Goal: Book appointment/travel/reservation

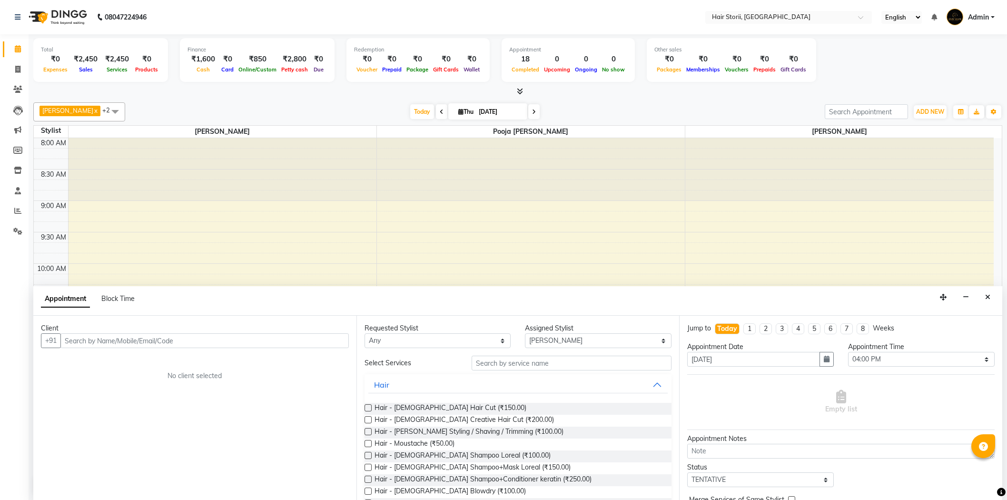
select select "51424"
select select "960"
select select "tentative"
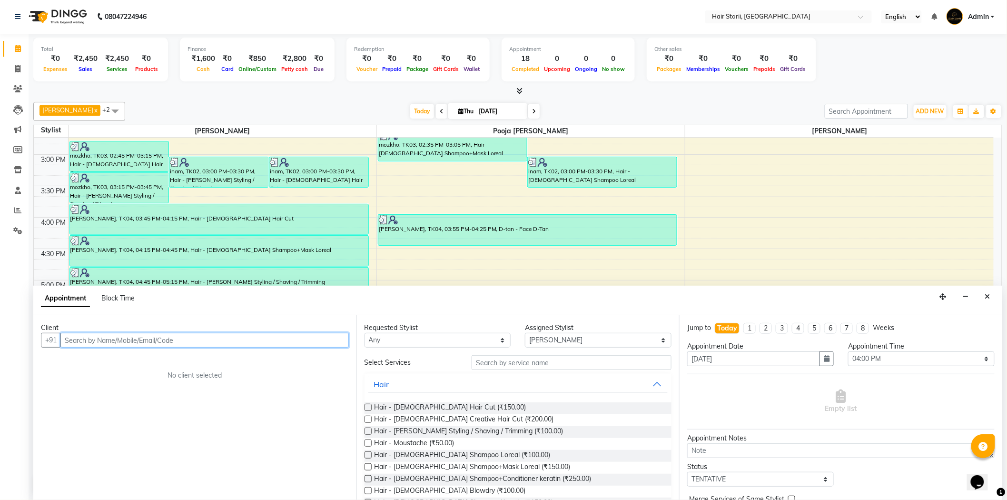
click at [123, 339] on input "text" at bounding box center [204, 340] width 288 height 15
click at [142, 359] on span "9981909" at bounding box center [155, 361] width 33 height 10
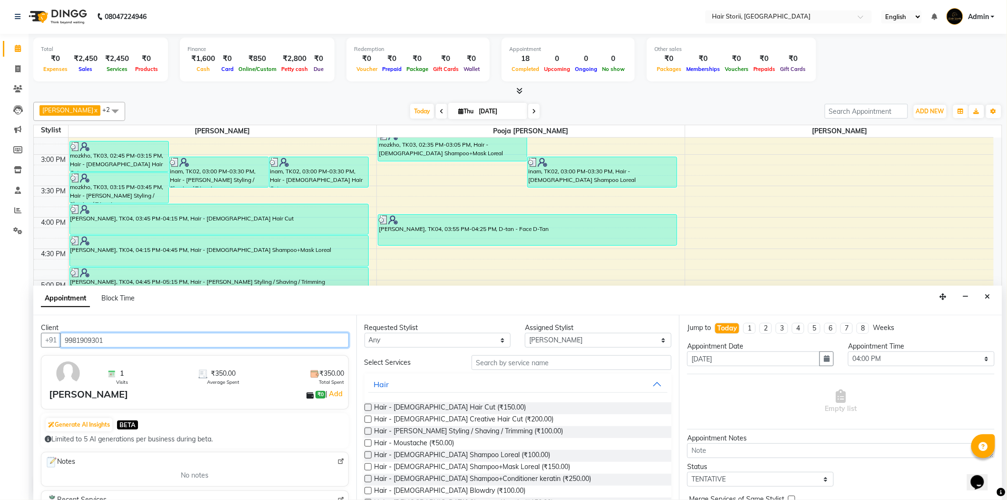
type input "9981909301"
click at [367, 407] on label at bounding box center [368, 407] width 7 height 7
click at [367, 407] on input "checkbox" at bounding box center [368, 408] width 6 height 6
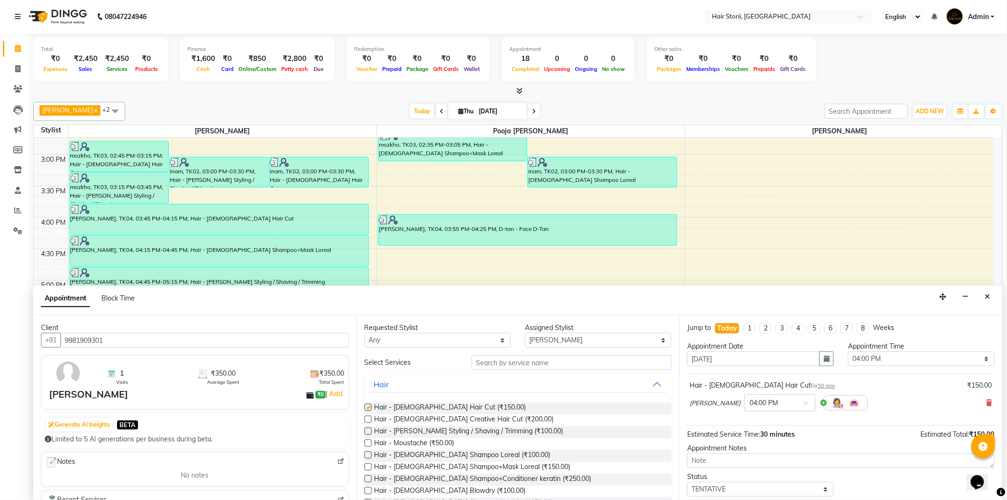
checkbox input "false"
click at [367, 432] on label at bounding box center [368, 430] width 7 height 7
click at [367, 432] on input "checkbox" at bounding box center [368, 432] width 6 height 6
checkbox input "false"
click at [367, 467] on label at bounding box center [368, 466] width 7 height 7
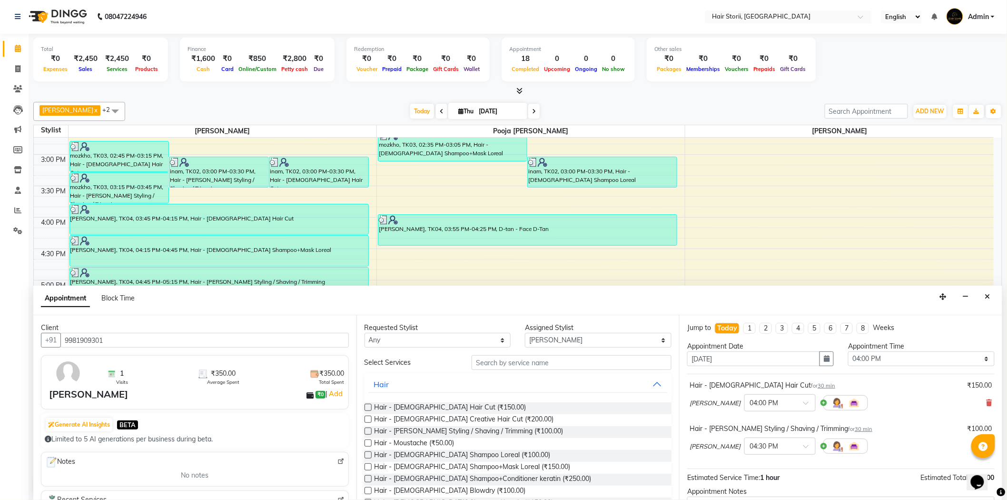
click at [367, 467] on input "checkbox" at bounding box center [368, 468] width 6 height 6
checkbox input "false"
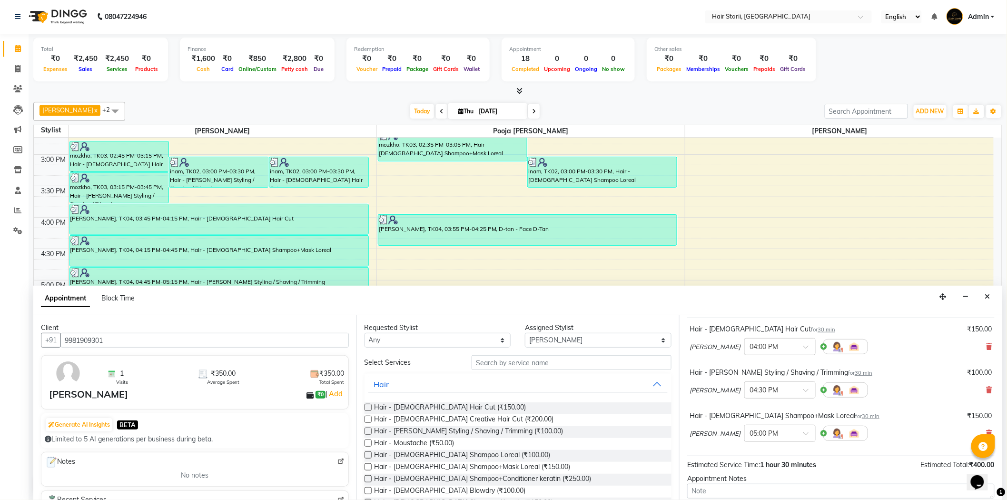
scroll to position [143, 0]
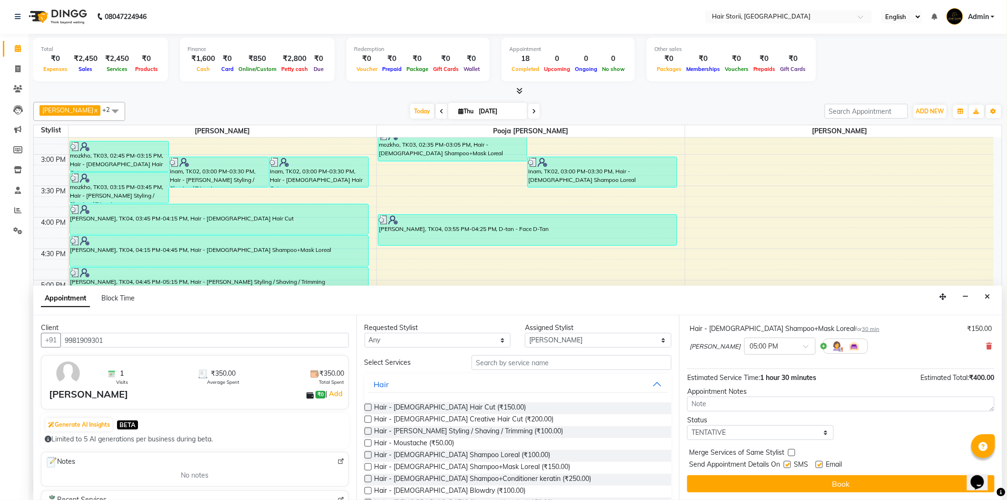
click at [820, 467] on label at bounding box center [819, 464] width 7 height 7
click at [820, 467] on input "checkbox" at bounding box center [819, 465] width 6 height 6
checkbox input "false"
click at [788, 467] on label at bounding box center [787, 464] width 7 height 7
click at [788, 467] on input "checkbox" at bounding box center [787, 465] width 6 height 6
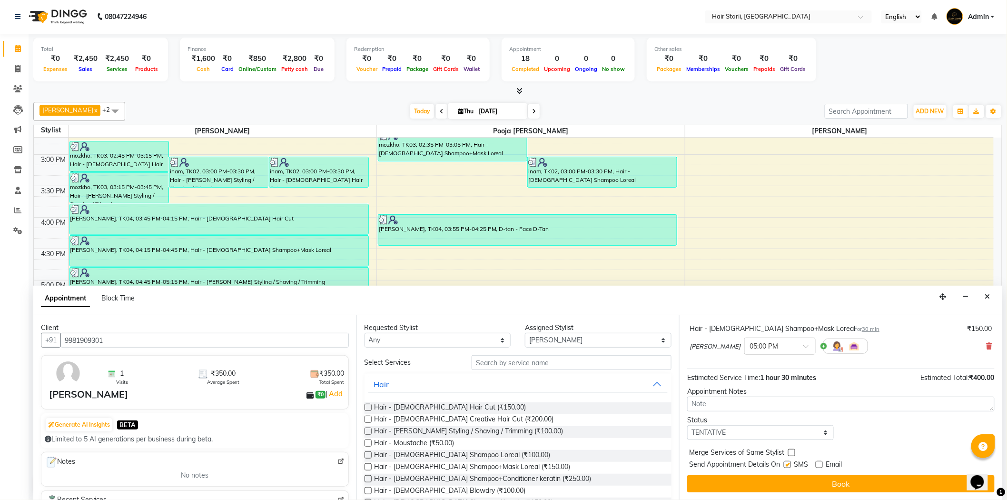
checkbox input "false"
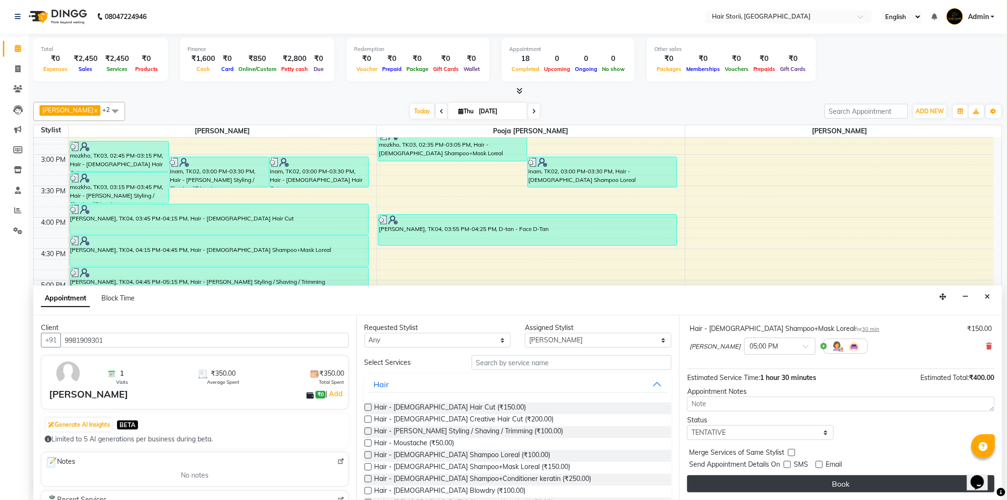
click at [798, 484] on button "Book" at bounding box center [841, 483] width 308 height 17
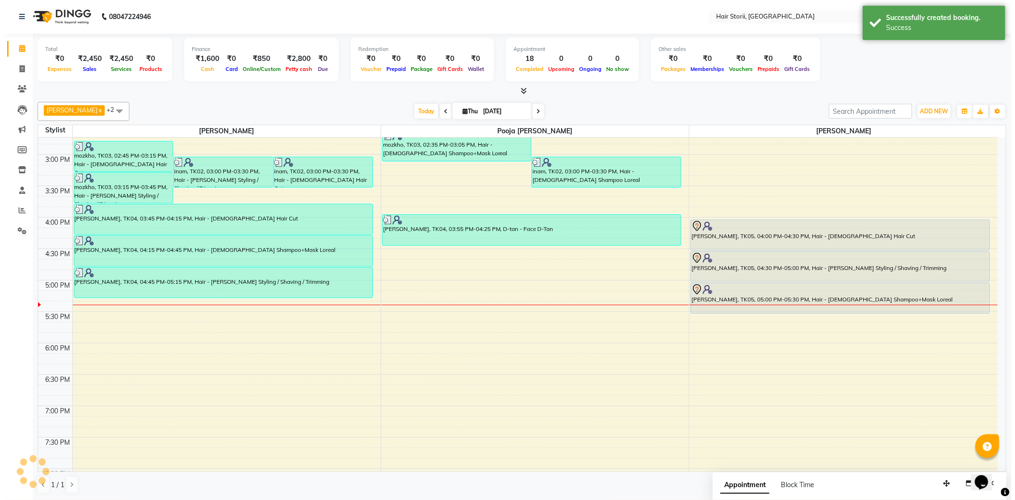
scroll to position [0, 0]
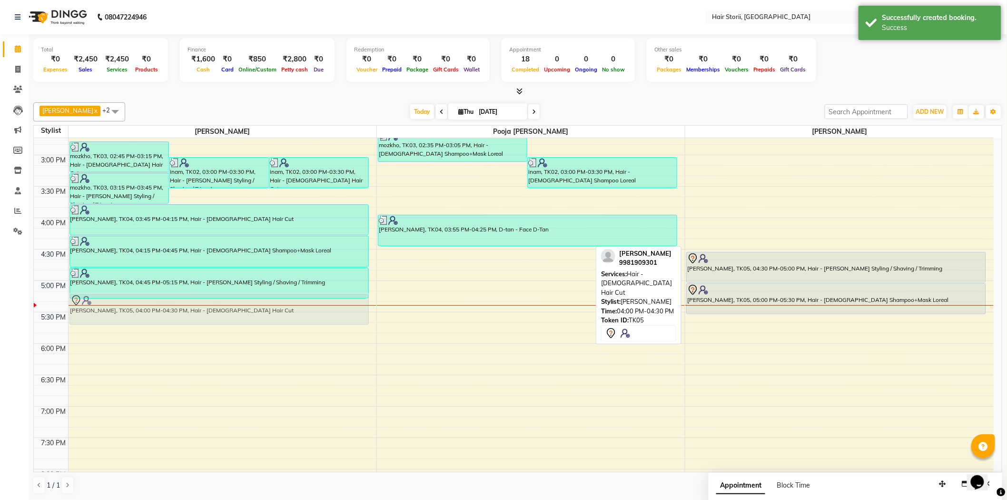
drag, startPoint x: 753, startPoint y: 232, endPoint x: 150, endPoint y: 302, distance: 606.7
click at [150, 302] on tr "[PERSON_NAME], TK01, 01:30 PM-02:00 PM, Hair - [PERSON_NAME] Styling / Shaving …" at bounding box center [514, 217] width 960 height 1005
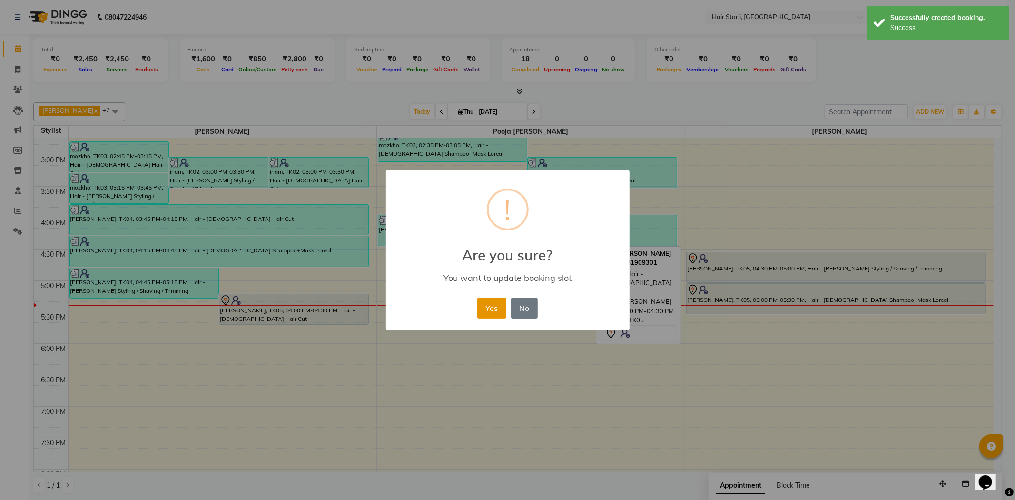
drag, startPoint x: 489, startPoint y: 302, endPoint x: 661, endPoint y: 300, distance: 171.4
click at [491, 302] on button "Yes" at bounding box center [491, 308] width 29 height 21
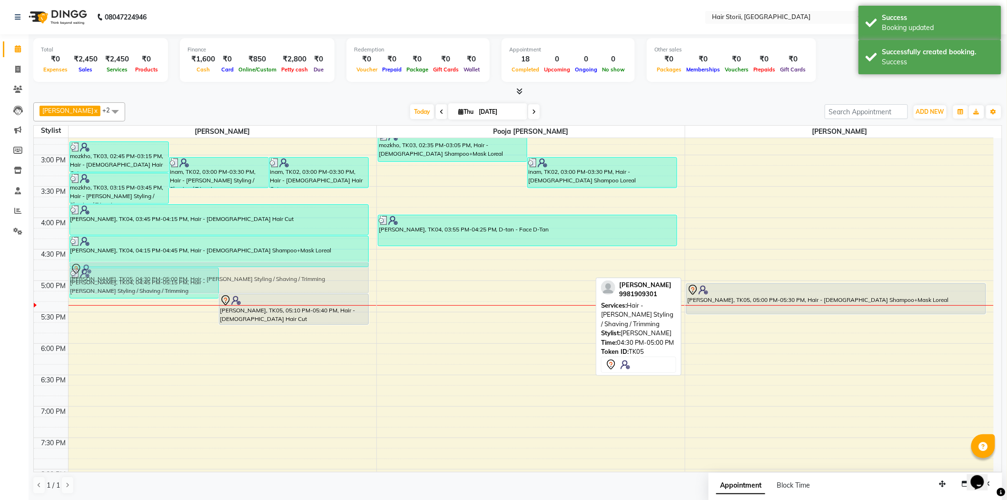
drag, startPoint x: 788, startPoint y: 279, endPoint x: 232, endPoint y: 287, distance: 556.1
click at [232, 287] on tr "[PERSON_NAME], TK01, 01:30 PM-02:00 PM, Hair - [PERSON_NAME] Styling / Shaving …" at bounding box center [514, 217] width 960 height 1005
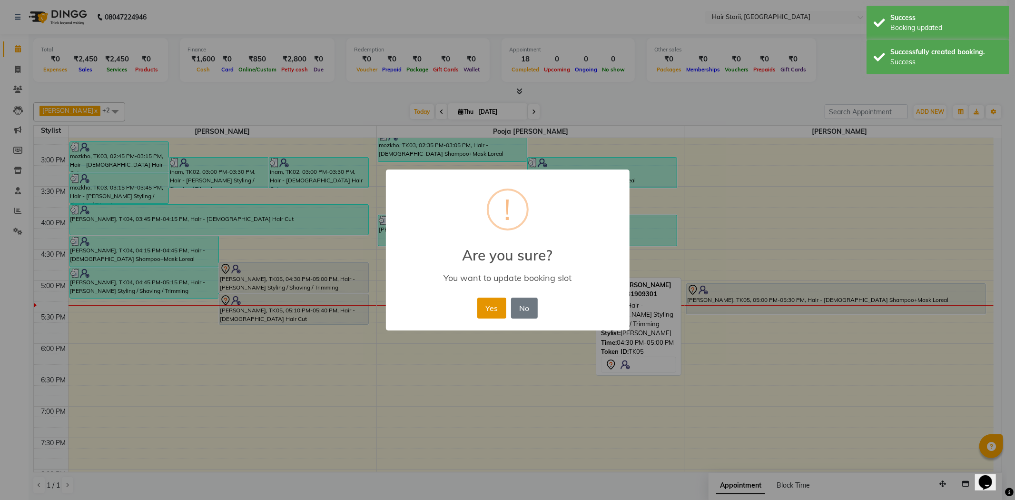
click at [495, 301] on button "Yes" at bounding box center [491, 308] width 29 height 21
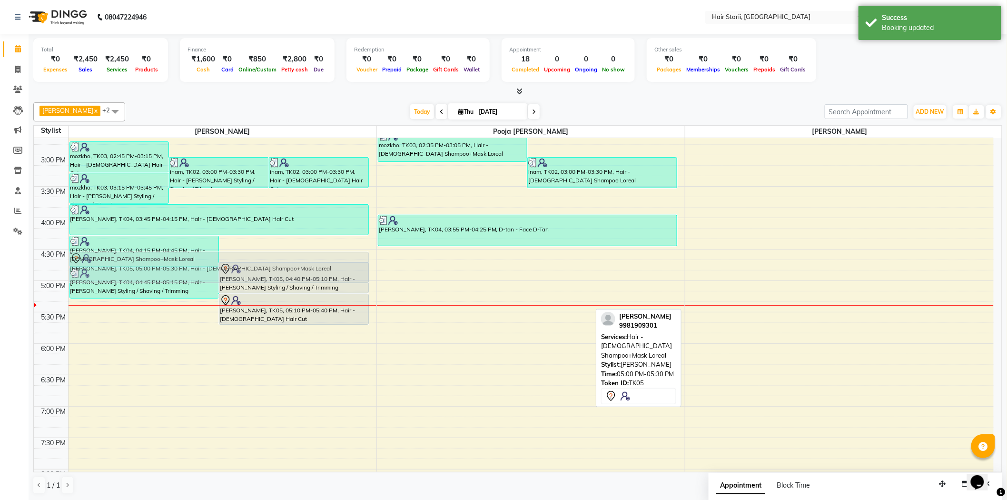
drag, startPoint x: 736, startPoint y: 298, endPoint x: 275, endPoint y: 269, distance: 462.2
click at [247, 264] on tr "[PERSON_NAME], TK01, 01:30 PM-02:00 PM, Hair - [PERSON_NAME] Styling / Shaving …" at bounding box center [514, 217] width 960 height 1005
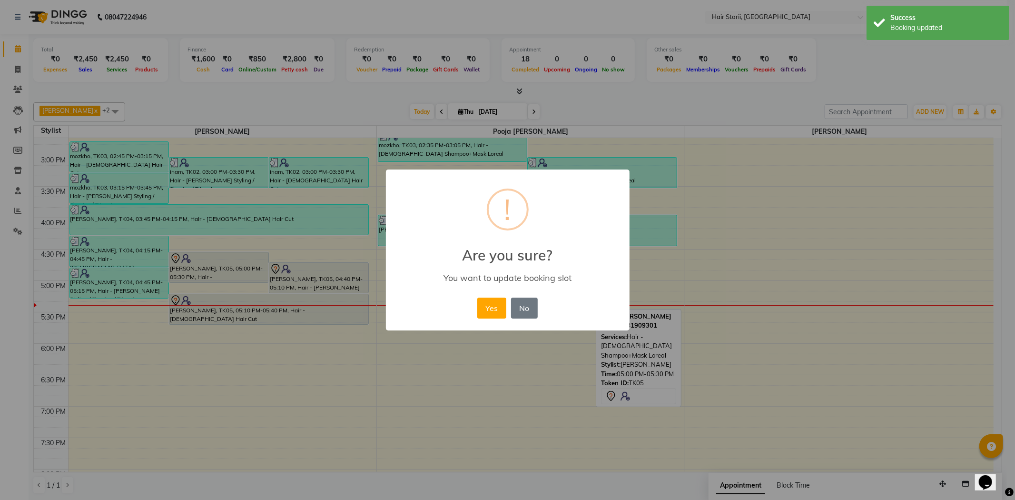
drag, startPoint x: 486, startPoint y: 305, endPoint x: 459, endPoint y: 307, distance: 27.2
click at [486, 305] on button "Yes" at bounding box center [491, 308] width 29 height 21
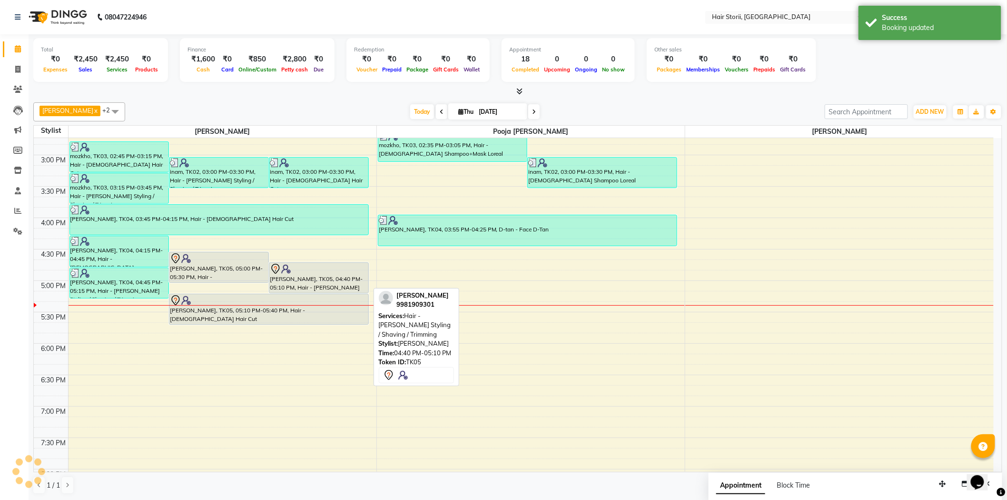
click at [326, 285] on div "[PERSON_NAME], TK05, 04:40 PM-05:10 PM, Hair - [PERSON_NAME] Styling / Shaving …" at bounding box center [318, 278] width 99 height 30
click at [359, 283] on div "[PERSON_NAME], TK05, 04:40 PM-05:10 PM, Hair - [PERSON_NAME] Styling / Shaving …" at bounding box center [318, 278] width 99 height 30
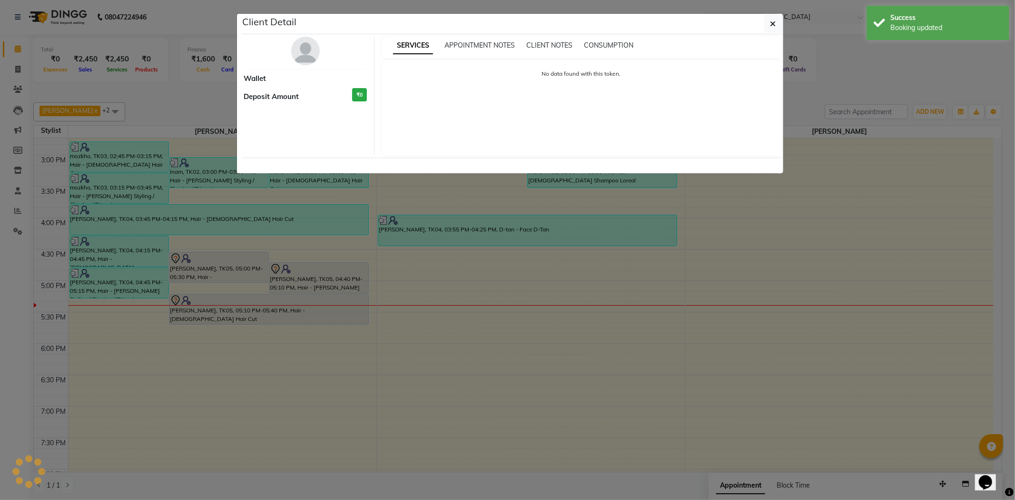
select select "7"
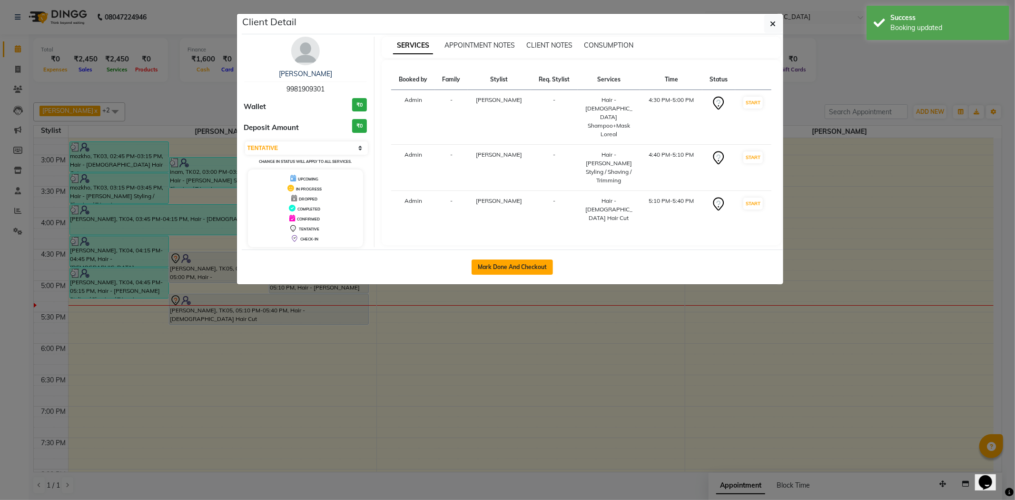
click at [526, 266] on button "Mark Done And Checkout" at bounding box center [512, 266] width 81 height 15
select select "service"
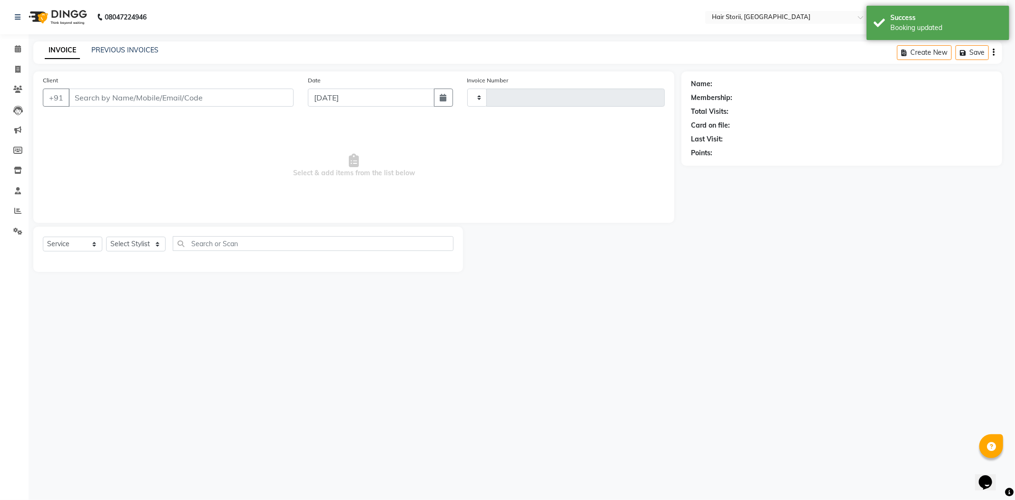
type input "1999"
select select "6638"
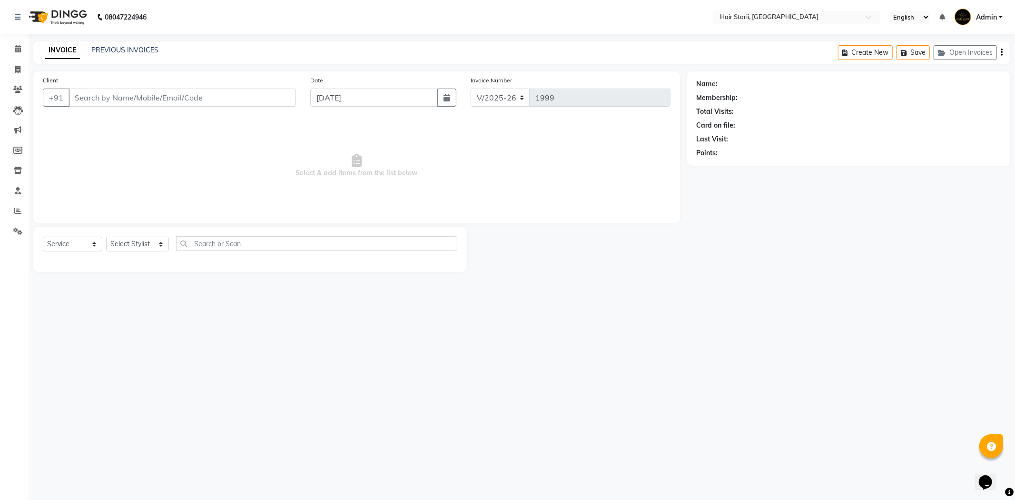
type input "9981909301"
select select "51423"
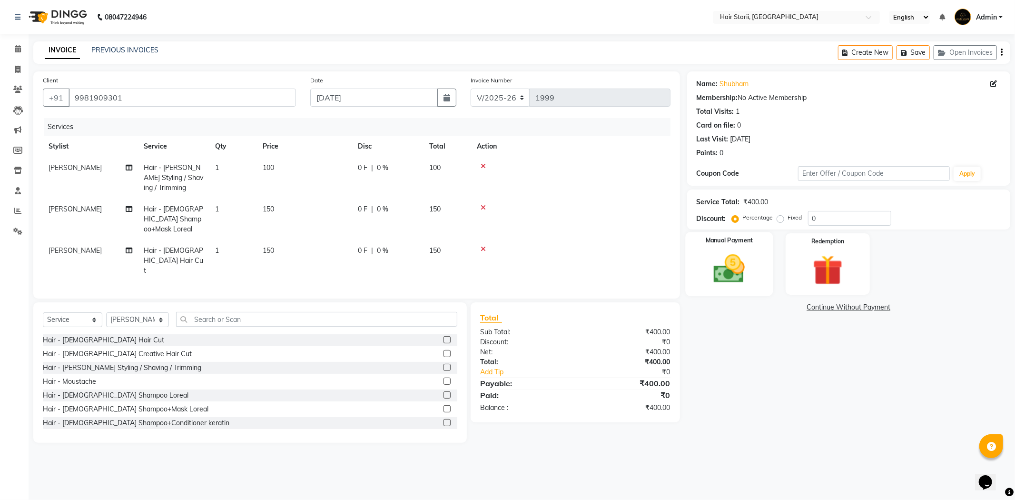
click at [707, 250] on div "Manual Payment" at bounding box center [729, 264] width 88 height 64
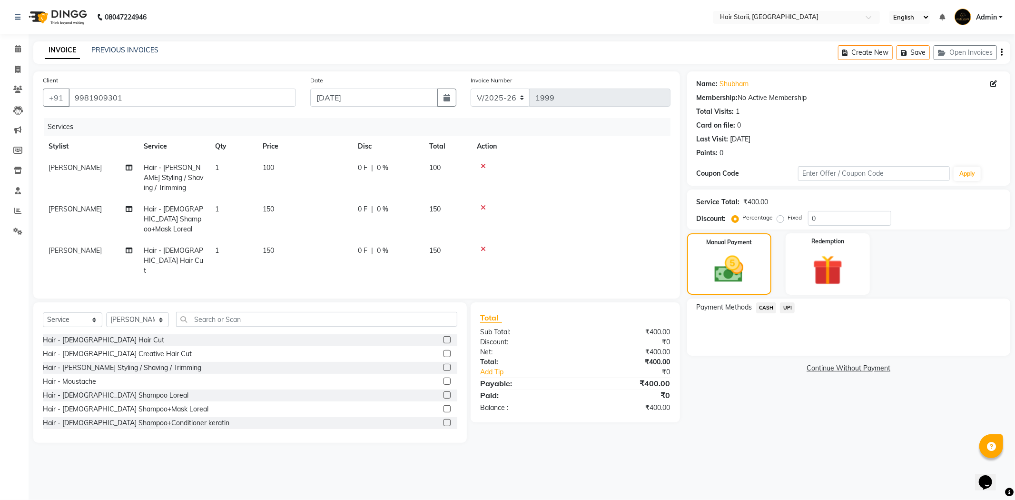
click at [786, 308] on span "UPI" at bounding box center [787, 307] width 15 height 11
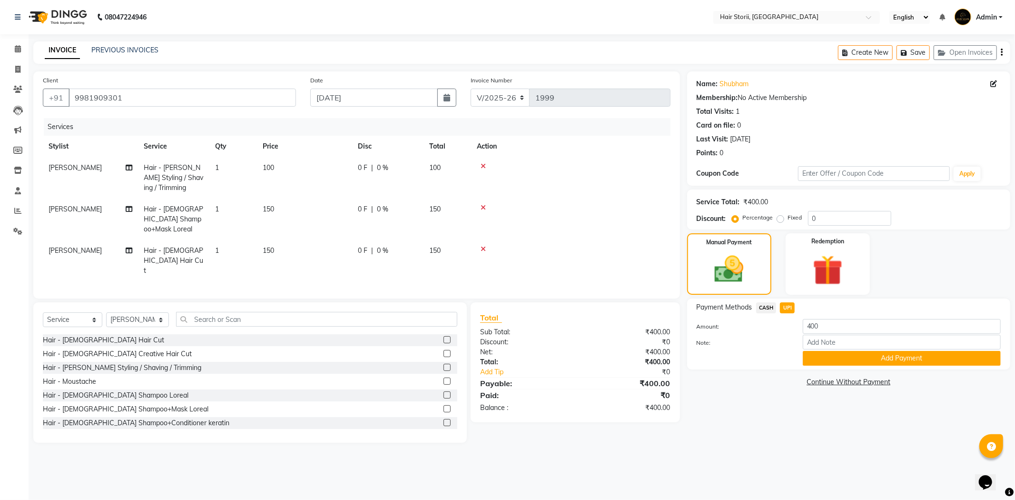
click at [767, 308] on span "CASH" at bounding box center [766, 307] width 20 height 11
click at [826, 353] on button "Add Payment" at bounding box center [902, 358] width 198 height 15
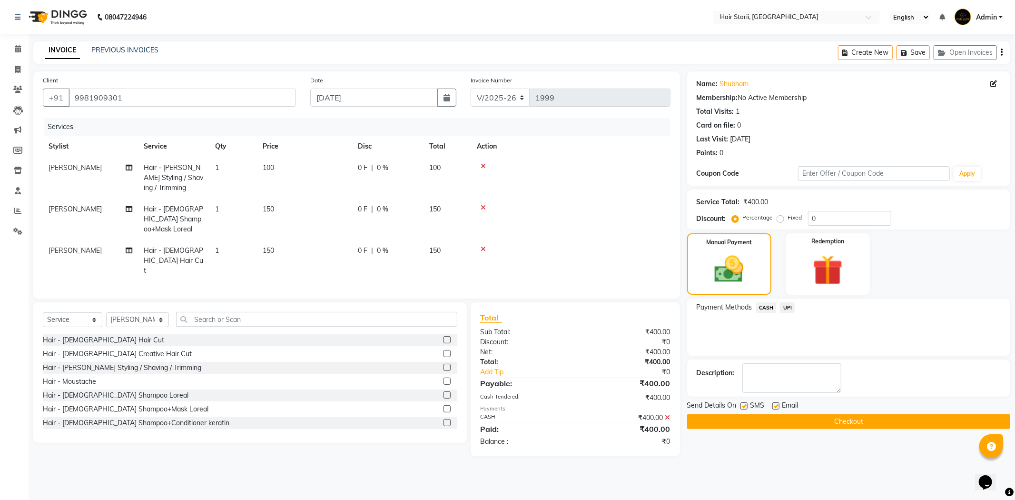
click at [779, 406] on label at bounding box center [776, 405] width 7 height 7
click at [779, 406] on input "checkbox" at bounding box center [776, 406] width 6 height 6
checkbox input "false"
drag, startPoint x: 745, startPoint y: 405, endPoint x: 750, endPoint y: 417, distance: 13.3
click at [745, 405] on label at bounding box center [744, 405] width 7 height 7
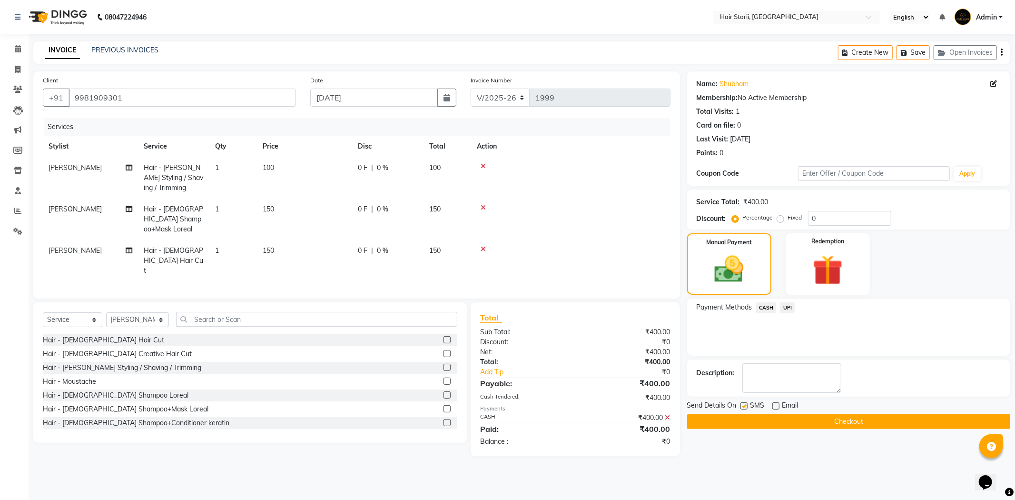
click at [745, 405] on input "checkbox" at bounding box center [744, 406] width 6 height 6
checkbox input "false"
click at [751, 418] on button "Checkout" at bounding box center [848, 421] width 323 height 15
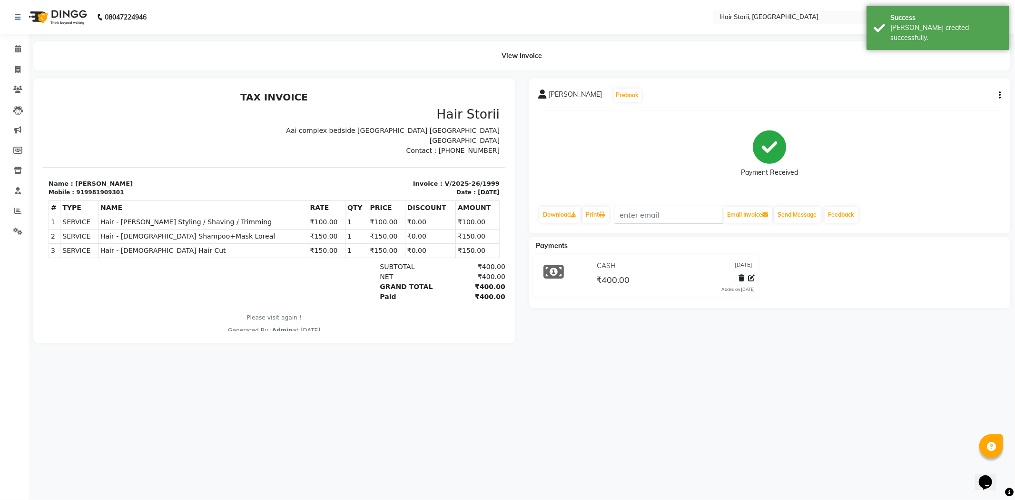
click at [15, 40] on li "Calendar" at bounding box center [14, 49] width 29 height 20
click at [22, 46] on span at bounding box center [18, 49] width 17 height 11
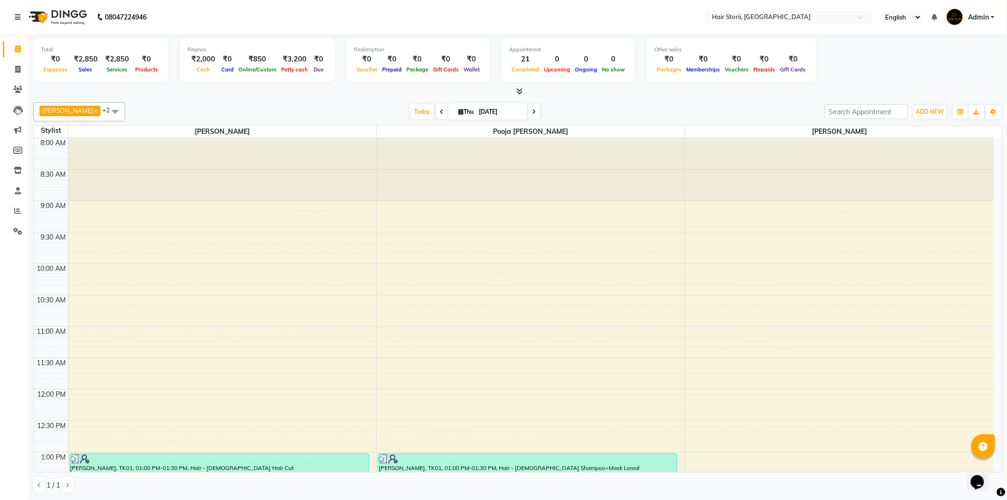
click at [519, 91] on icon at bounding box center [520, 91] width 6 height 7
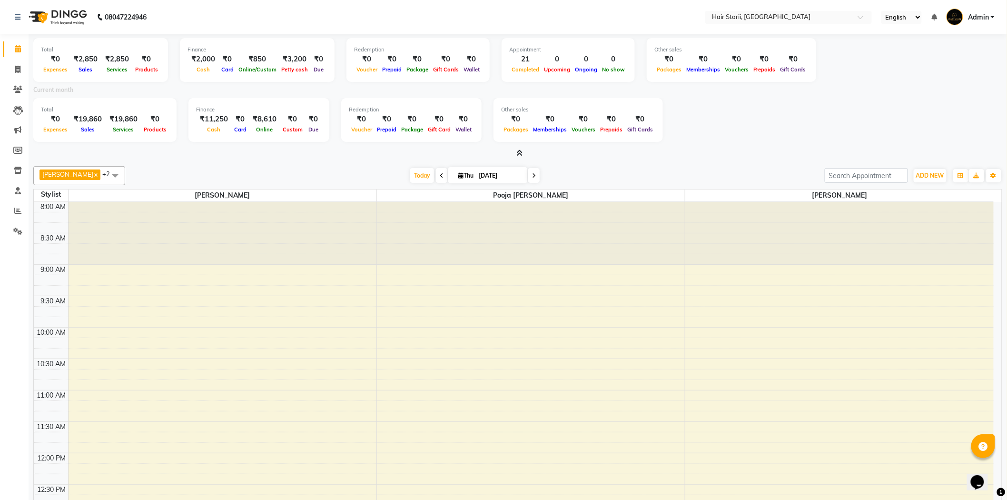
click at [521, 151] on icon at bounding box center [520, 152] width 6 height 7
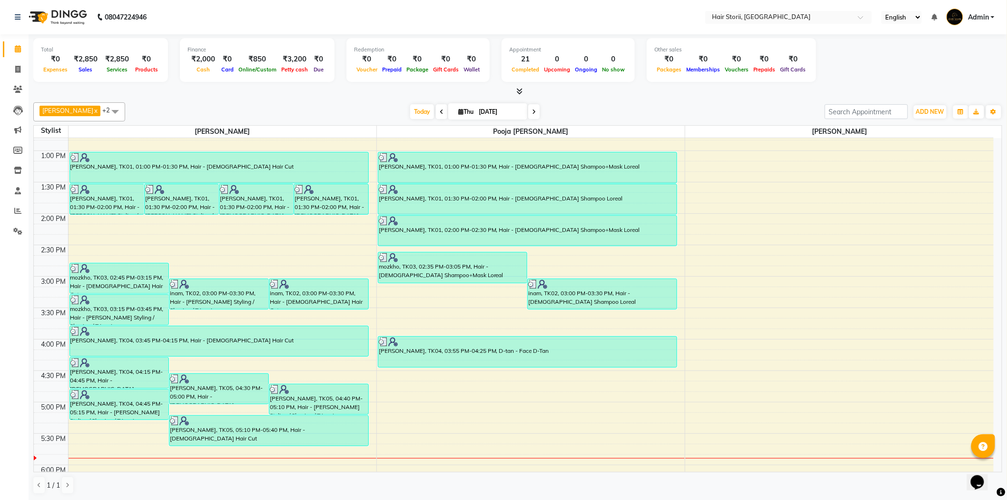
scroll to position [370, 0]
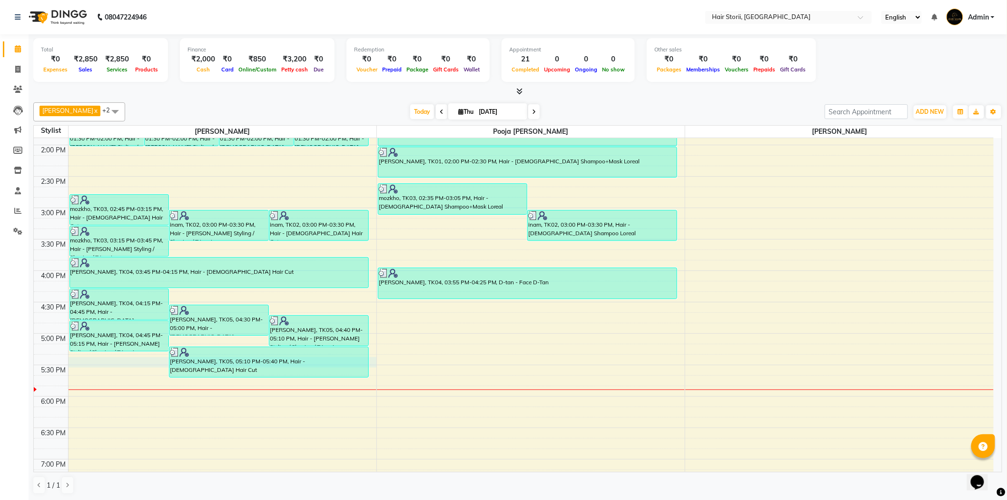
click at [96, 361] on div "8:00 AM 8:30 AM 9:00 AM 9:30 AM 10:00 AM 10:30 AM 11:00 AM 11:30 AM 12:00 PM 12…" at bounding box center [514, 270] width 960 height 1005
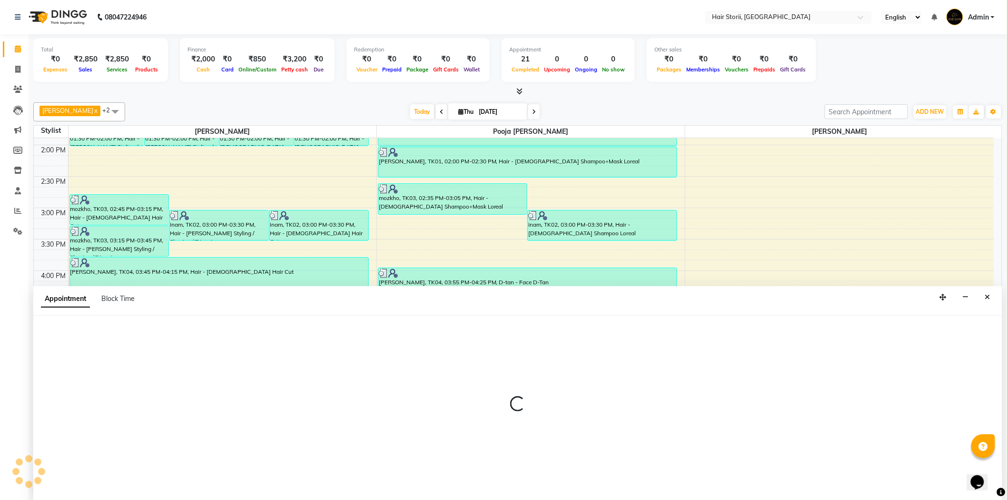
scroll to position [0, 0]
select select "51423"
select select "tentative"
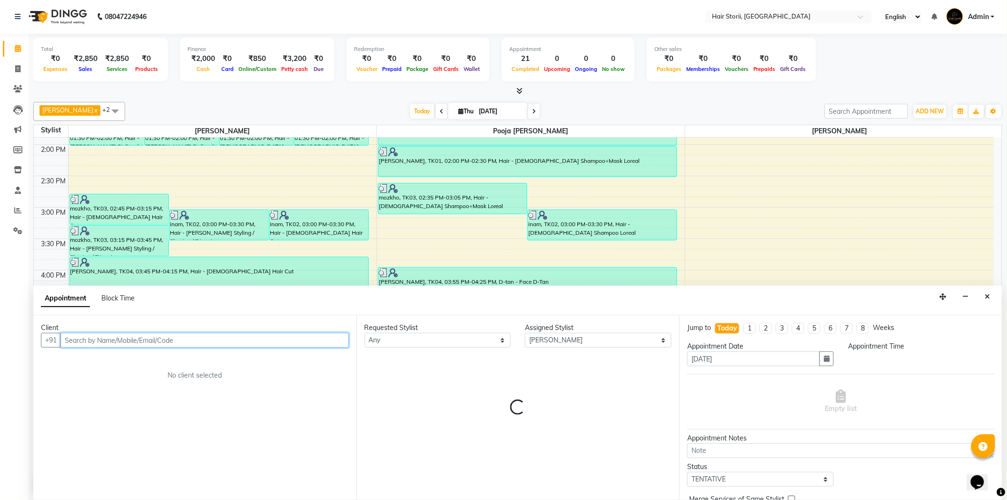
select select "1035"
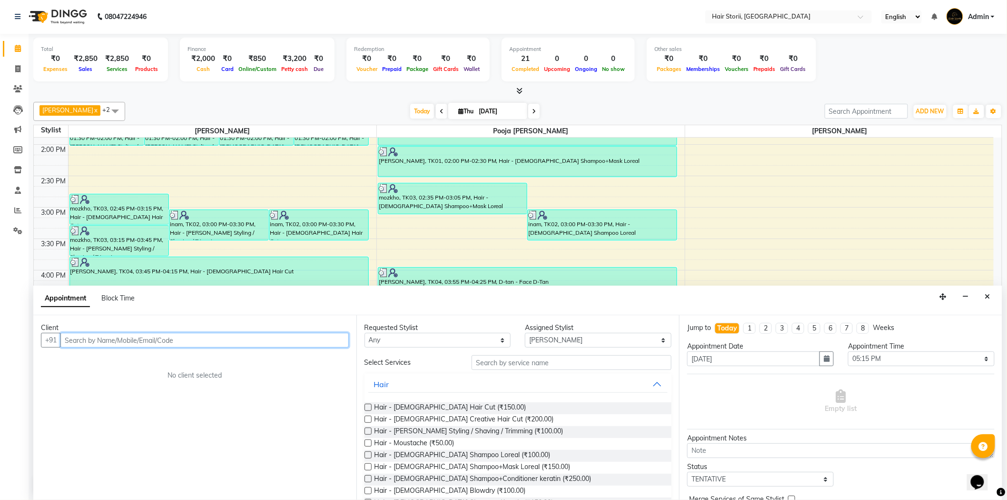
click at [130, 343] on input "text" at bounding box center [204, 340] width 288 height 15
type input "7869309990"
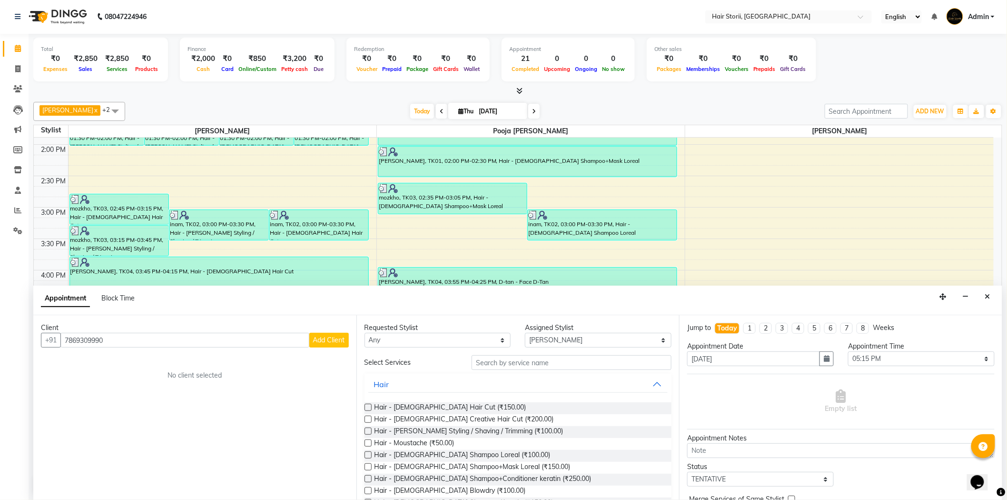
click at [329, 346] on button "Add Client" at bounding box center [329, 340] width 40 height 15
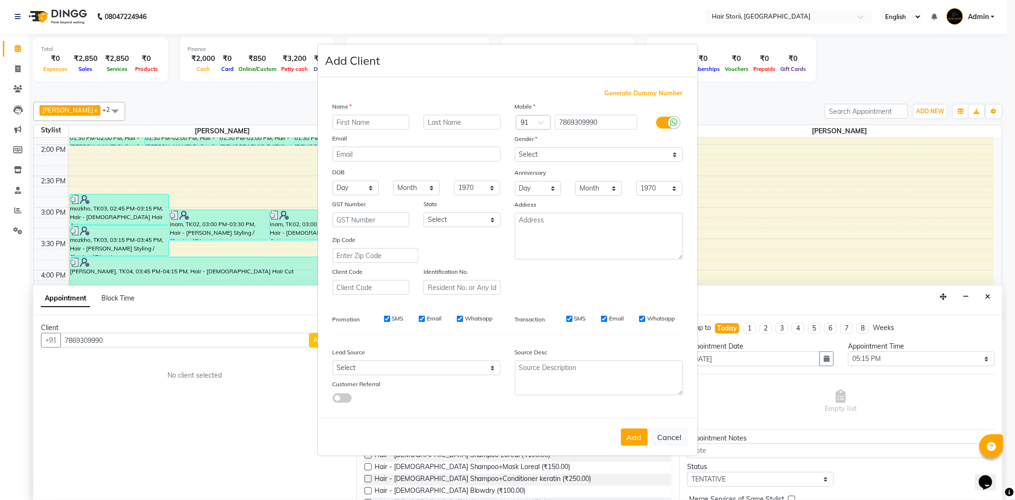
click at [387, 121] on input "text" at bounding box center [371, 122] width 77 height 15
click at [339, 122] on input "orish" at bounding box center [371, 122] width 77 height 15
type input "Orish"
click at [675, 151] on select "Select [DEMOGRAPHIC_DATA] [DEMOGRAPHIC_DATA] Other Prefer Not To Say" at bounding box center [599, 154] width 168 height 15
select select "[DEMOGRAPHIC_DATA]"
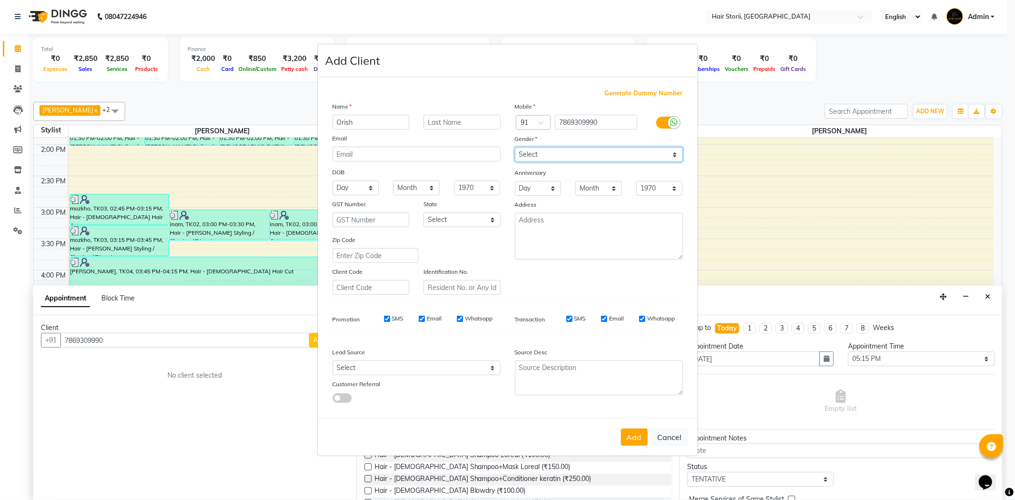
click at [515, 147] on select "Select [DEMOGRAPHIC_DATA] [DEMOGRAPHIC_DATA] Other Prefer Not To Say" at bounding box center [599, 154] width 168 height 15
click at [640, 319] on input "Whatsapp" at bounding box center [642, 319] width 6 height 6
checkbox input "false"
click at [608, 319] on div "Email" at bounding box center [612, 318] width 23 height 9
click at [605, 319] on input "Email" at bounding box center [604, 319] width 6 height 6
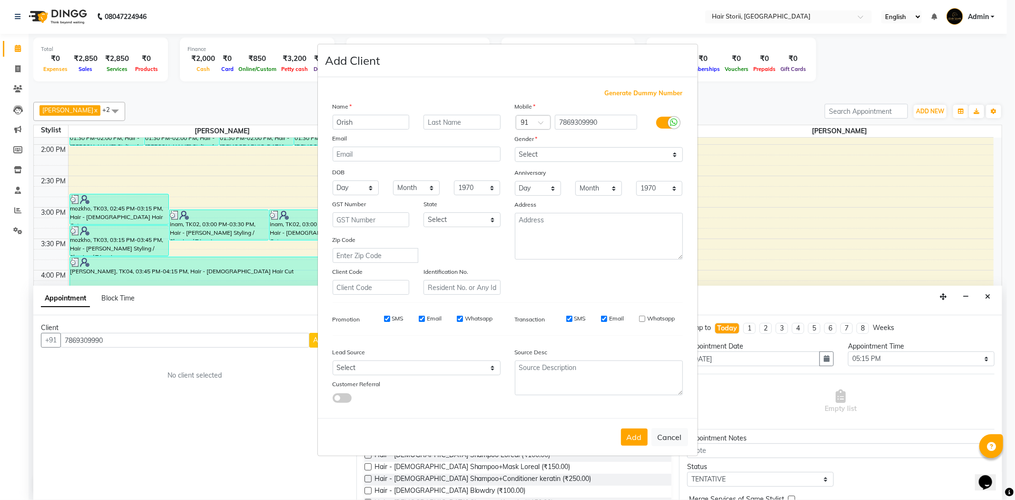
checkbox input "false"
click at [459, 319] on input "Whatsapp" at bounding box center [460, 319] width 6 height 6
checkbox input "false"
drag, startPoint x: 420, startPoint y: 318, endPoint x: 410, endPoint y: 320, distance: 9.9
click at [419, 318] on input "Email" at bounding box center [422, 319] width 6 height 6
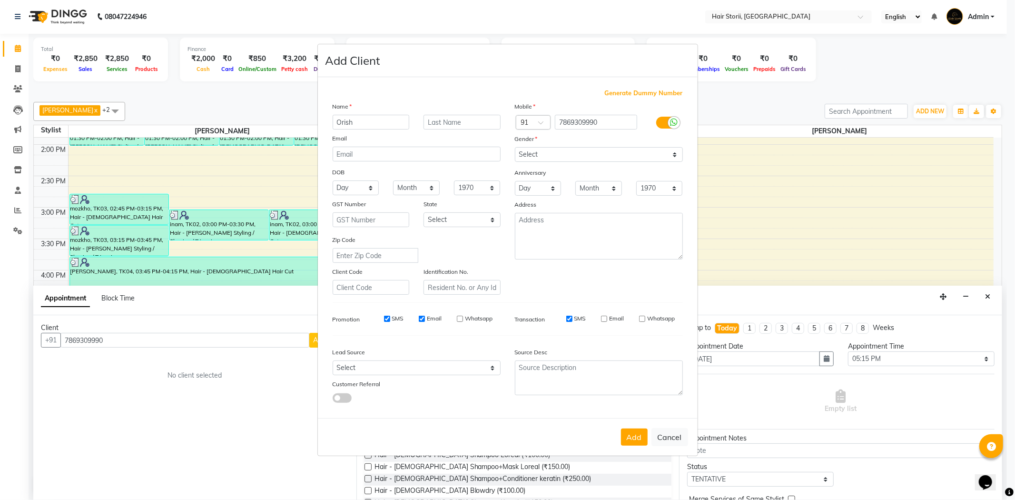
checkbox input "false"
drag, startPoint x: 384, startPoint y: 317, endPoint x: 392, endPoint y: 324, distance: 10.1
click at [385, 317] on input "SMS" at bounding box center [387, 319] width 6 height 6
checkbox input "false"
click at [625, 441] on button "Add" at bounding box center [634, 436] width 27 height 17
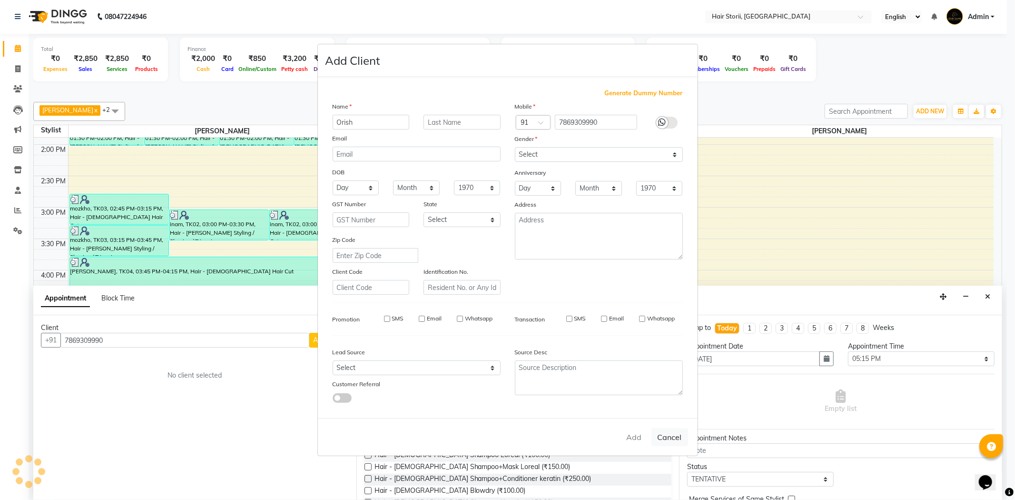
select select
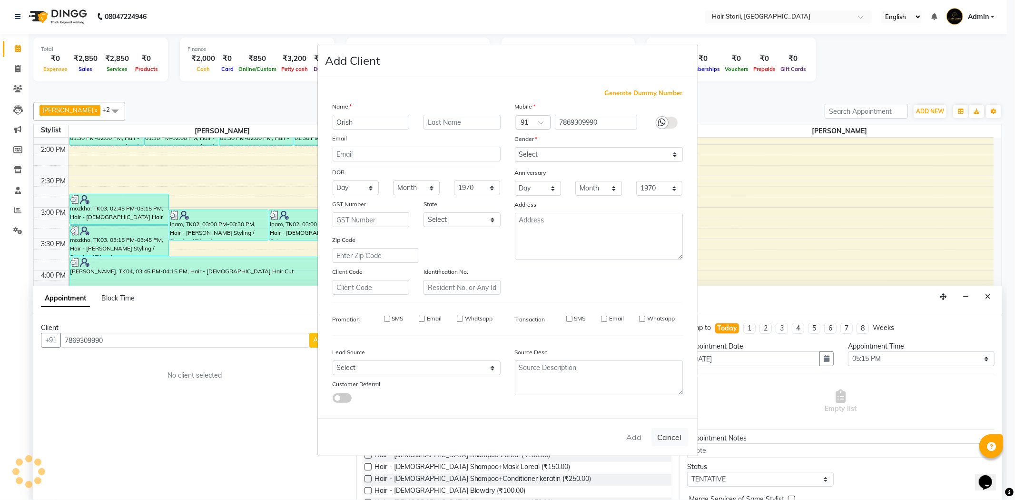
select select
checkbox input "false"
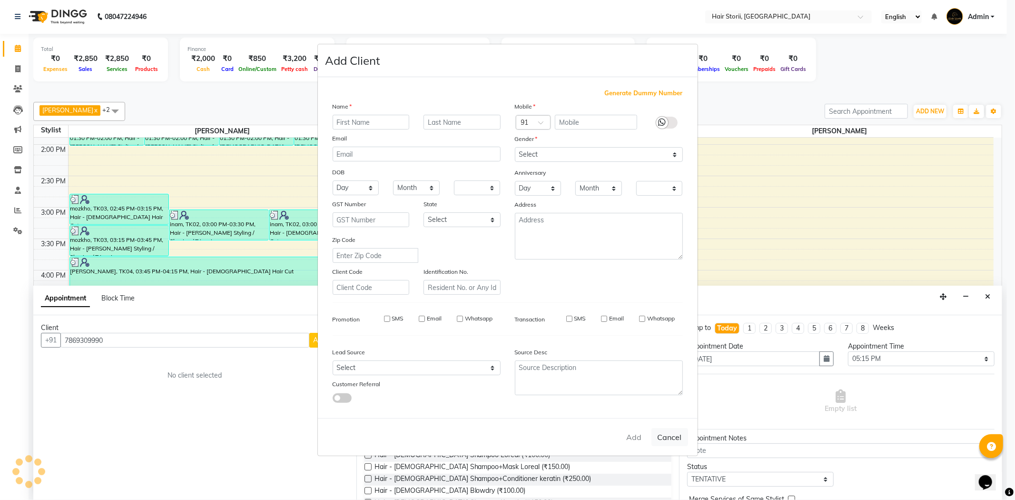
checkbox input "false"
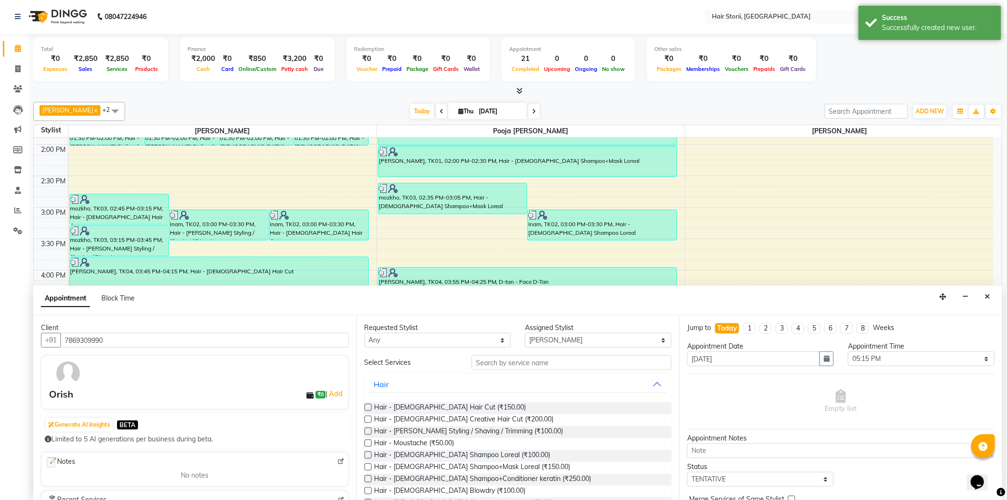
click at [365, 406] on label at bounding box center [368, 407] width 7 height 7
click at [365, 406] on input "checkbox" at bounding box center [368, 408] width 6 height 6
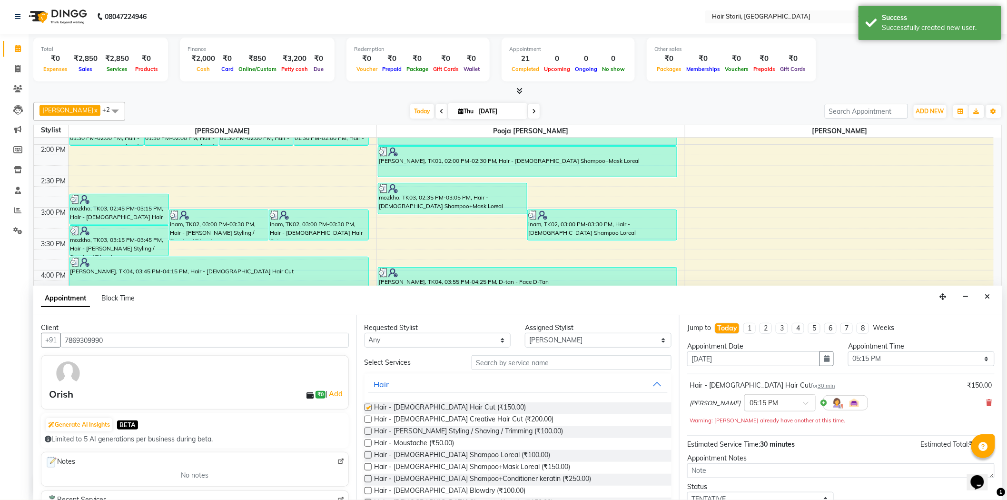
checkbox input "false"
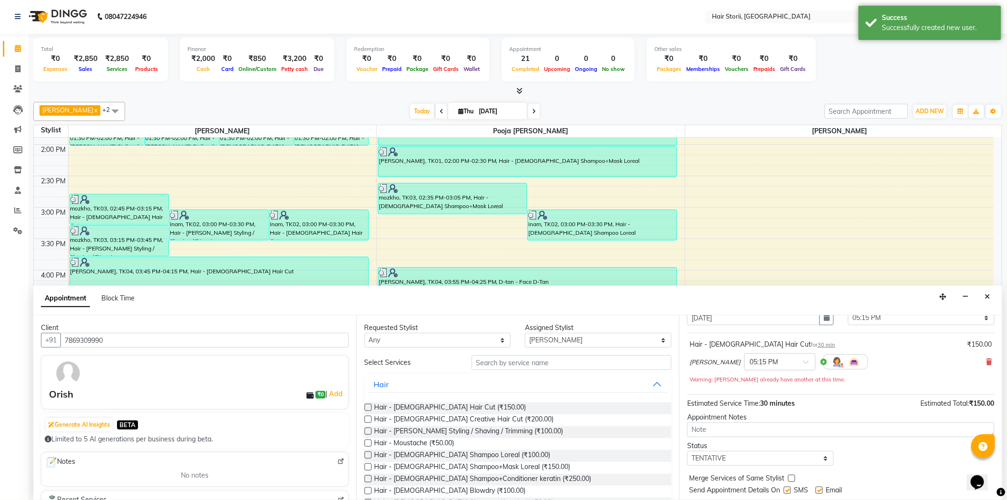
scroll to position [67, 0]
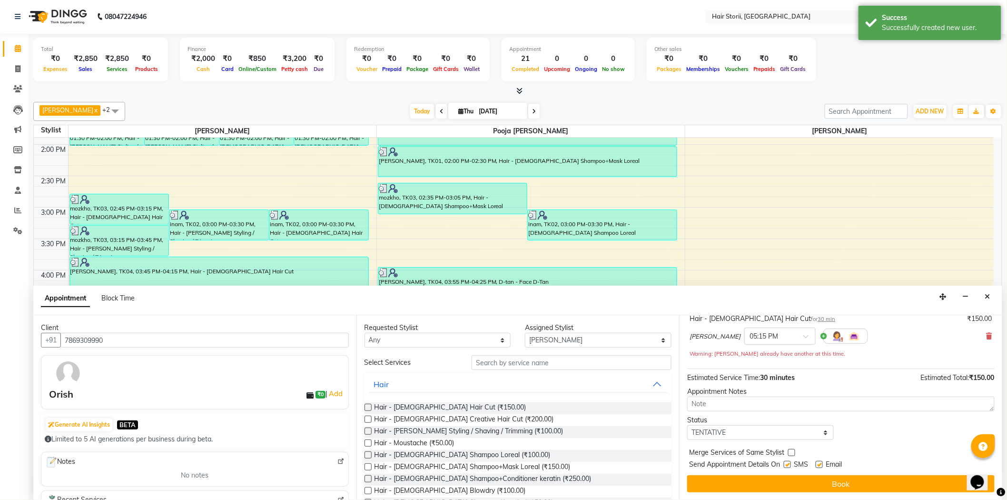
click at [820, 462] on label at bounding box center [819, 464] width 7 height 7
click at [820, 462] on input "checkbox" at bounding box center [819, 465] width 6 height 6
checkbox input "false"
drag, startPoint x: 788, startPoint y: 464, endPoint x: 792, endPoint y: 470, distance: 7.3
click at [788, 465] on label at bounding box center [787, 464] width 7 height 7
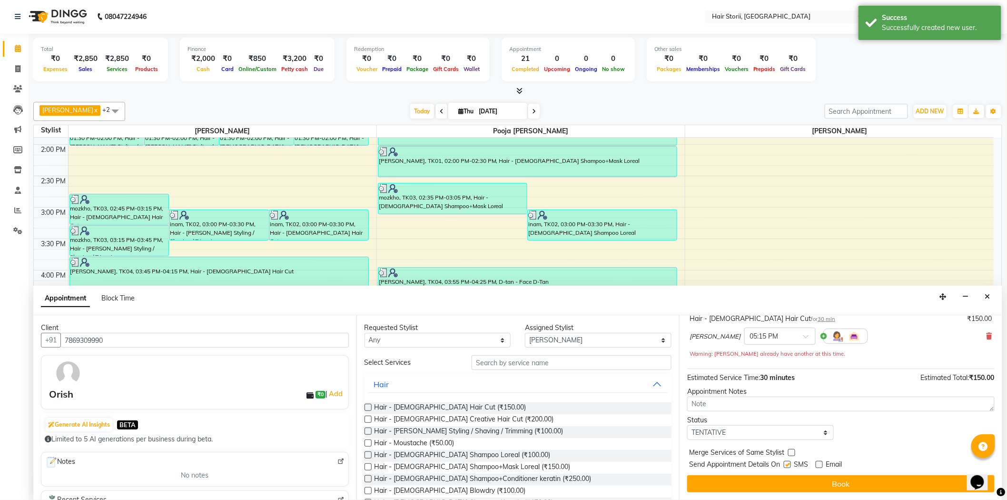
click at [788, 465] on input "checkbox" at bounding box center [787, 465] width 6 height 6
checkbox input "false"
click at [795, 477] on button "Book" at bounding box center [841, 483] width 308 height 17
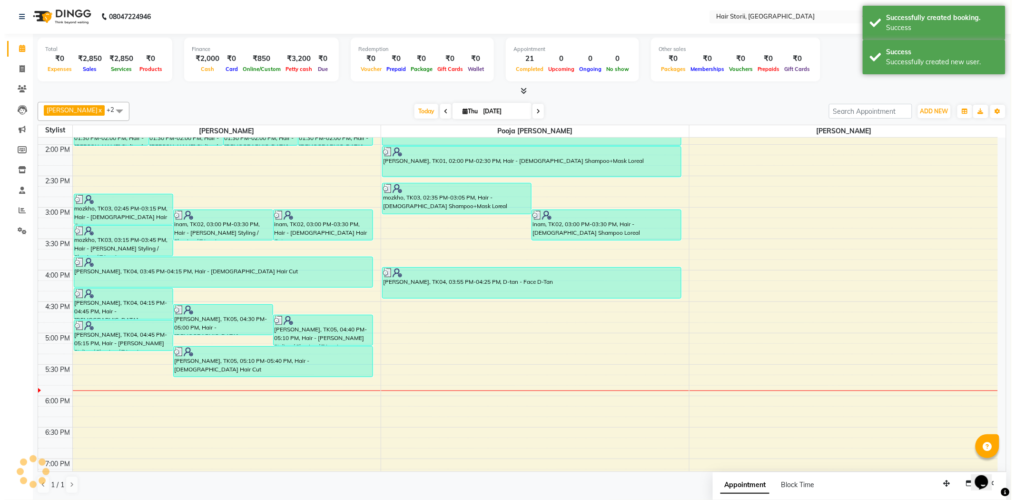
scroll to position [0, 0]
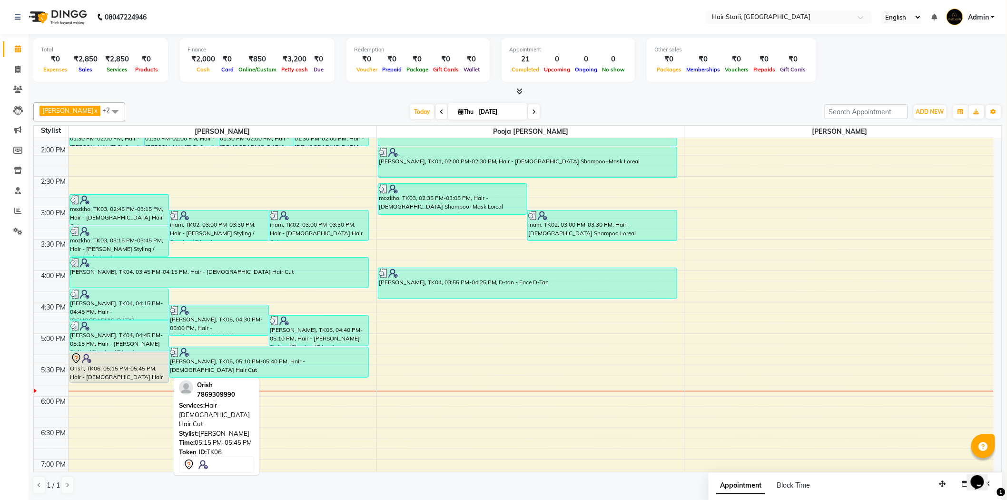
click at [136, 361] on div at bounding box center [119, 358] width 98 height 11
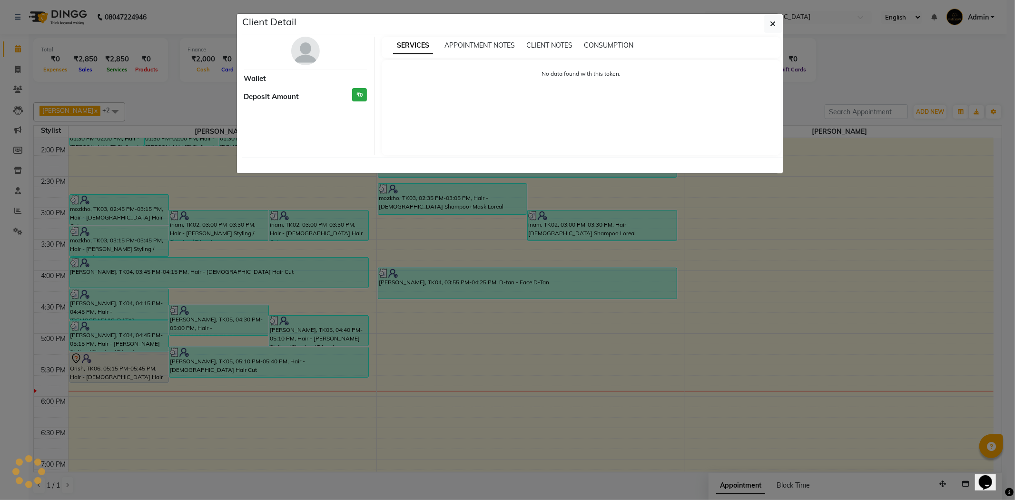
select select "7"
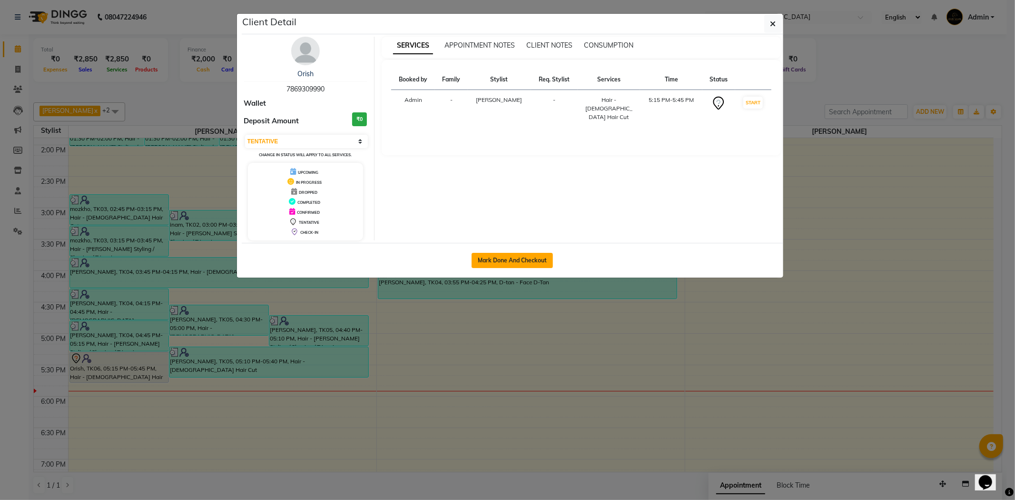
click at [496, 265] on button "Mark Done And Checkout" at bounding box center [512, 260] width 81 height 15
select select "service"
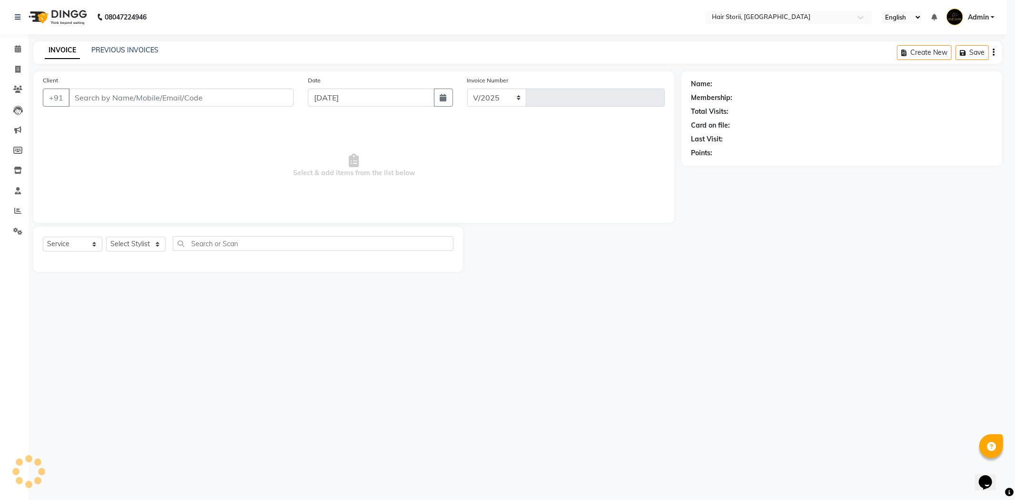
select select "6638"
type input "2000"
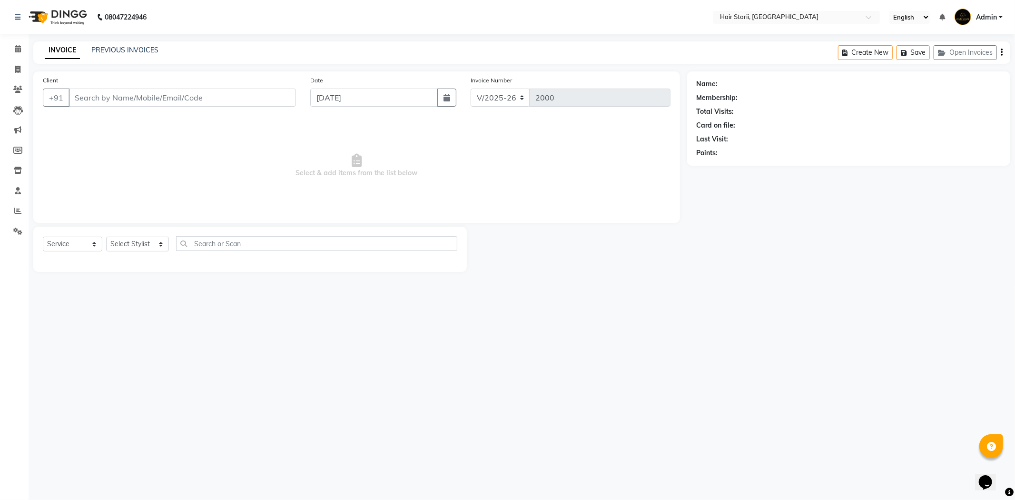
type input "7869309990"
select select "51423"
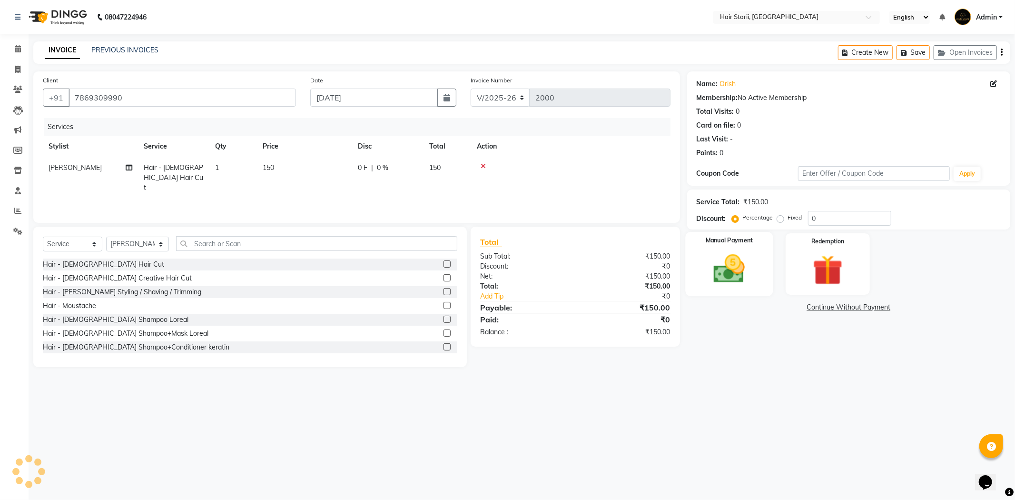
click at [735, 264] on img at bounding box center [729, 269] width 51 height 36
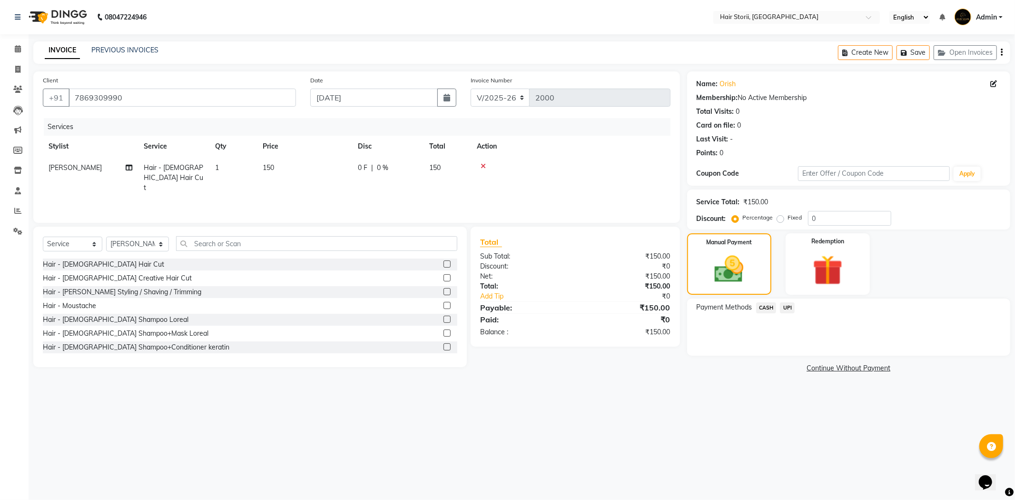
click at [762, 308] on span "CASH" at bounding box center [766, 307] width 20 height 11
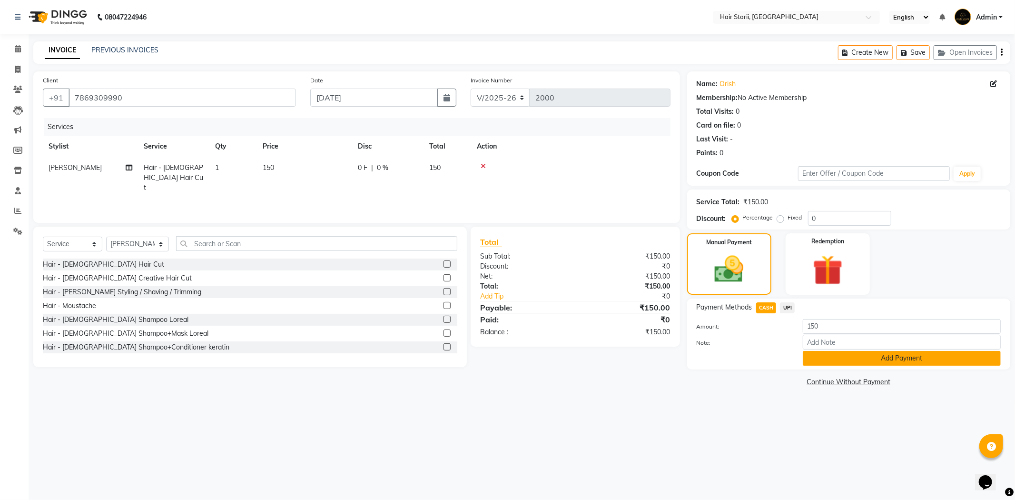
click at [826, 354] on button "Add Payment" at bounding box center [902, 358] width 198 height 15
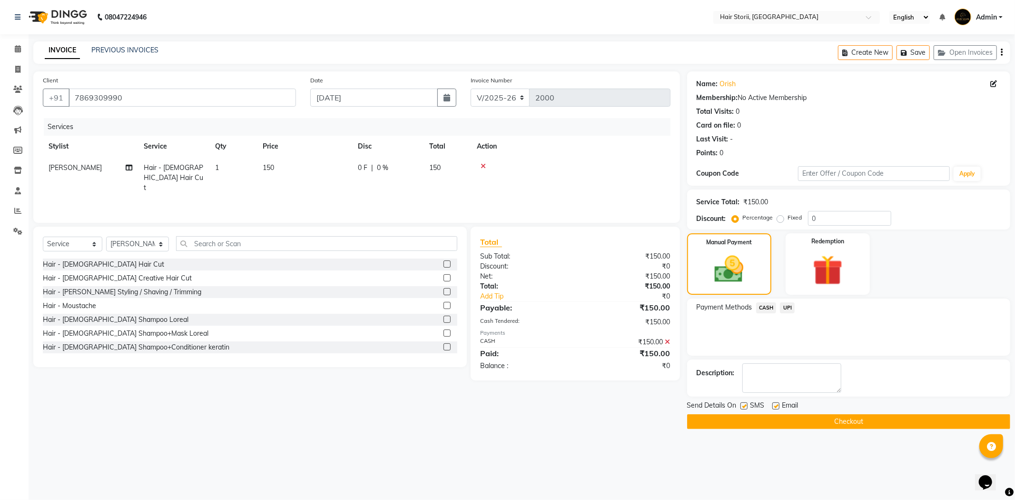
click at [774, 407] on label at bounding box center [776, 405] width 7 height 7
click at [774, 407] on input "checkbox" at bounding box center [776, 406] width 6 height 6
checkbox input "false"
click at [769, 429] on main "INVOICE PREVIOUS INVOICES Create New Save Open Invoices Client [PHONE_NUMBER] D…" at bounding box center [522, 242] width 987 height 402
click at [752, 422] on button "Checkout" at bounding box center [848, 421] width 323 height 15
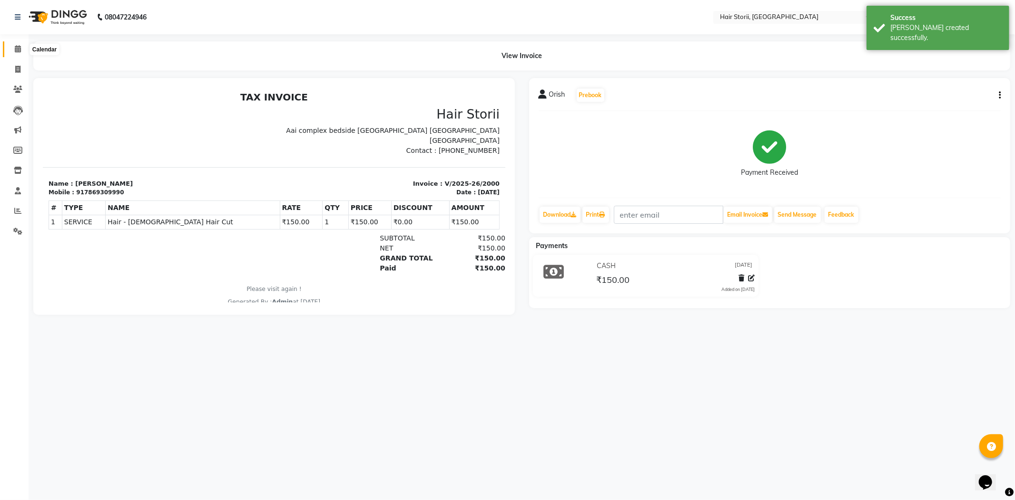
click at [24, 44] on span at bounding box center [18, 49] width 17 height 11
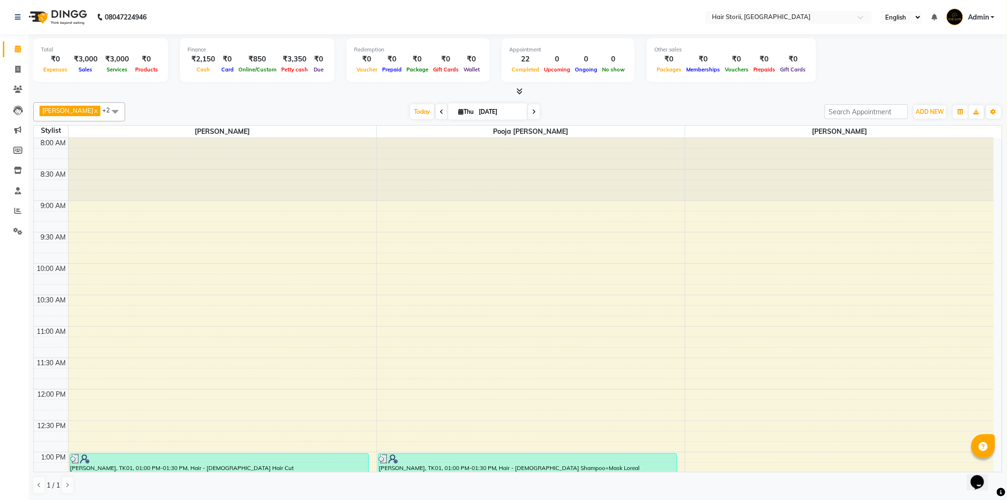
click at [515, 92] on span at bounding box center [518, 92] width 10 height 10
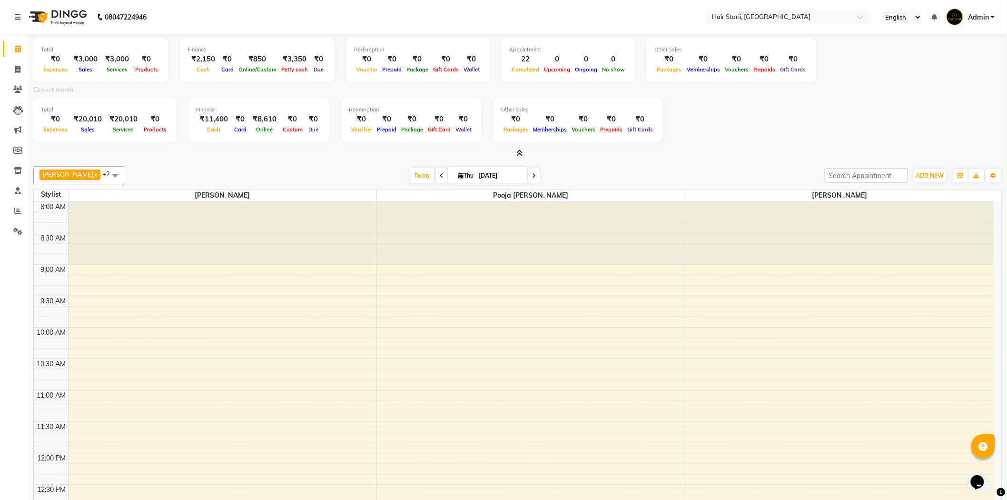
click at [521, 150] on icon at bounding box center [520, 152] width 6 height 7
